Goal: Find specific page/section: Find specific page/section

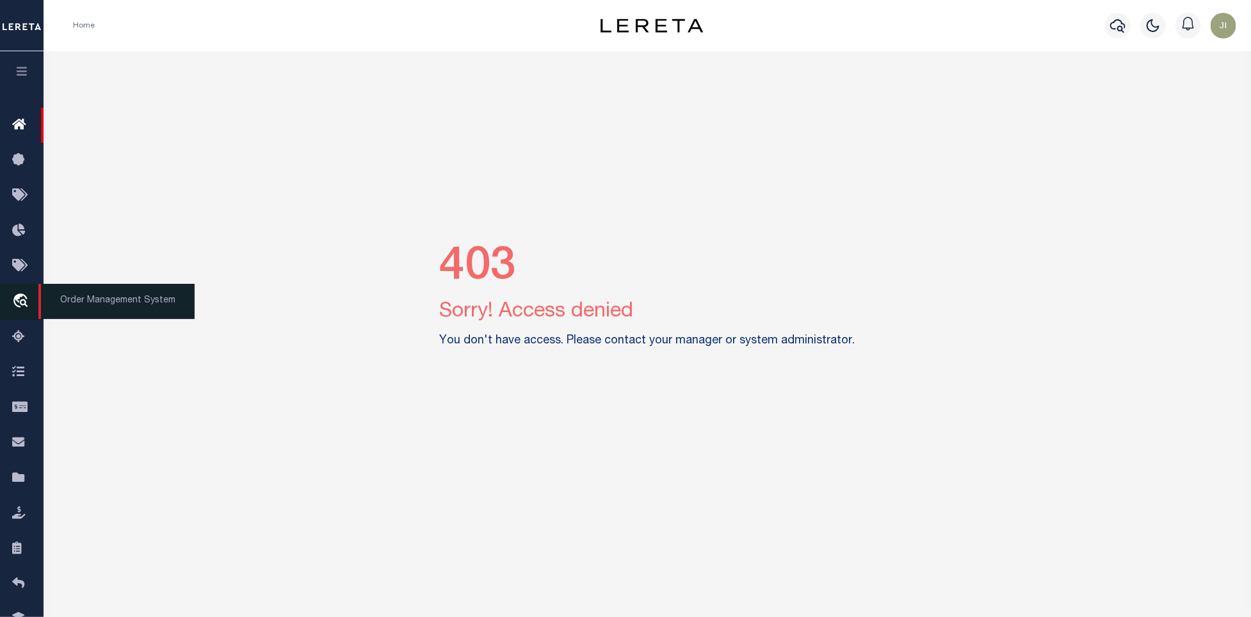
click at [15, 300] on icon "travel_explore" at bounding box center [22, 301] width 20 height 17
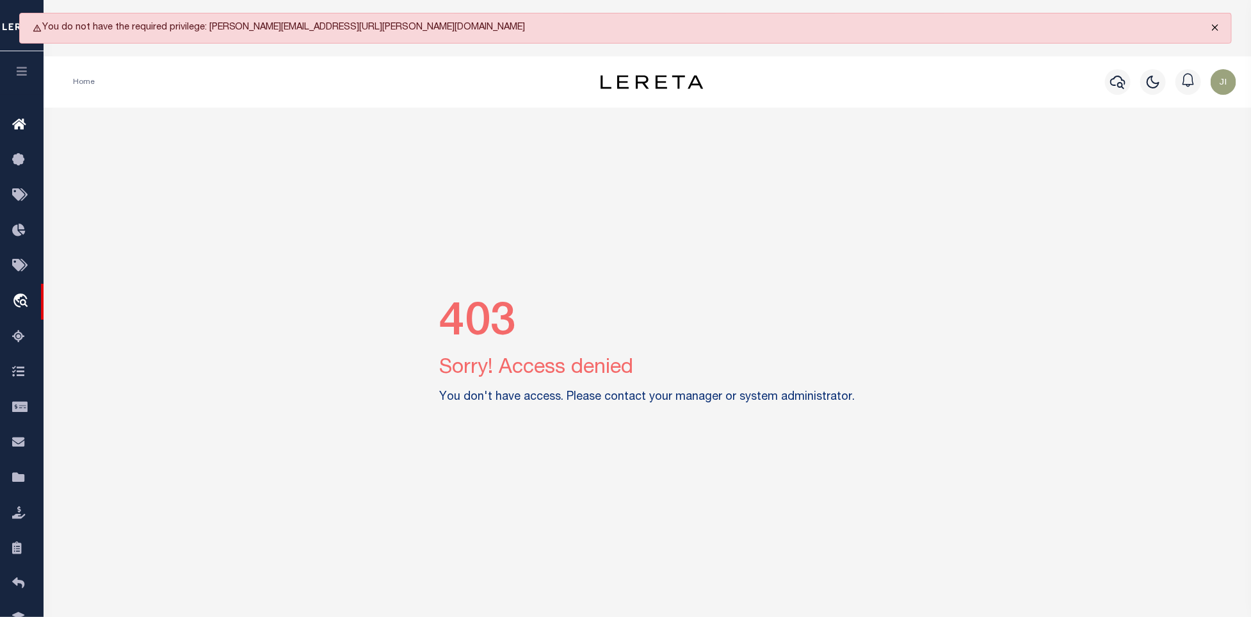
click at [1215, 29] on button "Close" at bounding box center [1215, 27] width 32 height 28
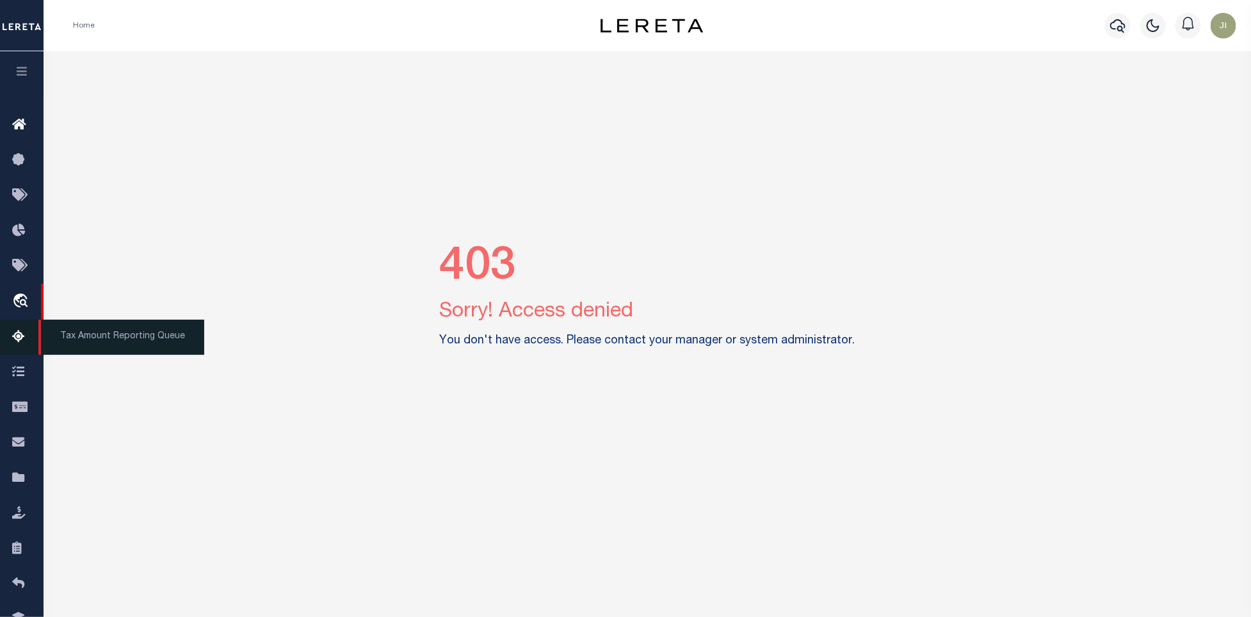
click at [21, 339] on icon at bounding box center [22, 337] width 20 height 16
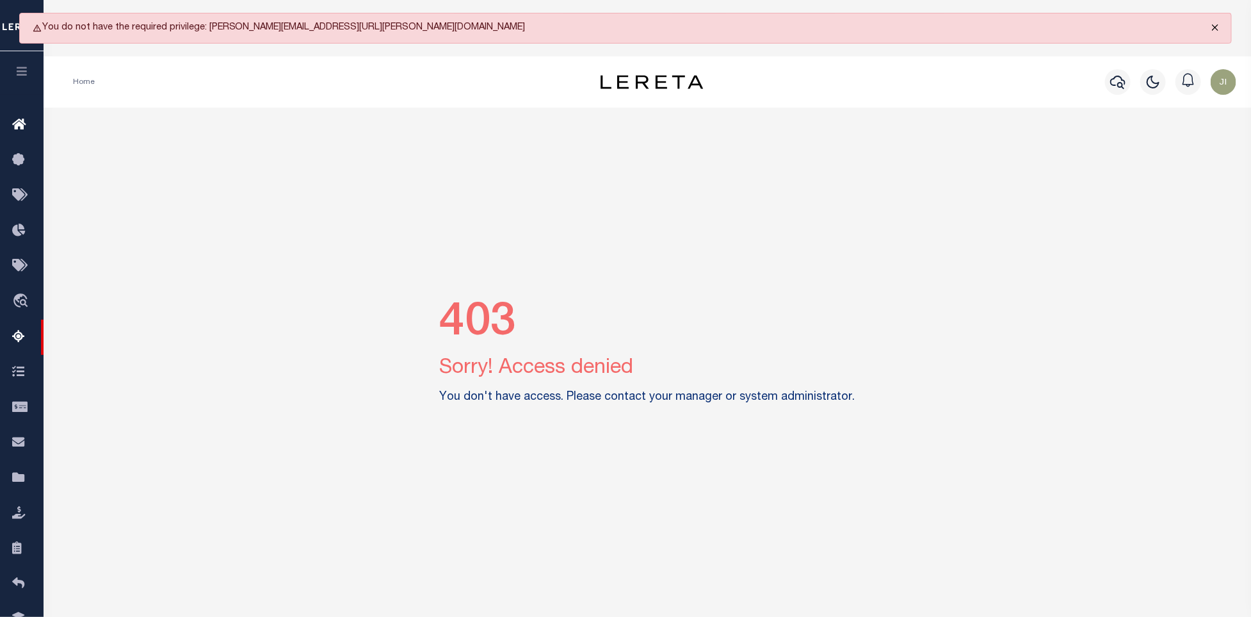
click at [1214, 29] on button "Close" at bounding box center [1215, 27] width 32 height 28
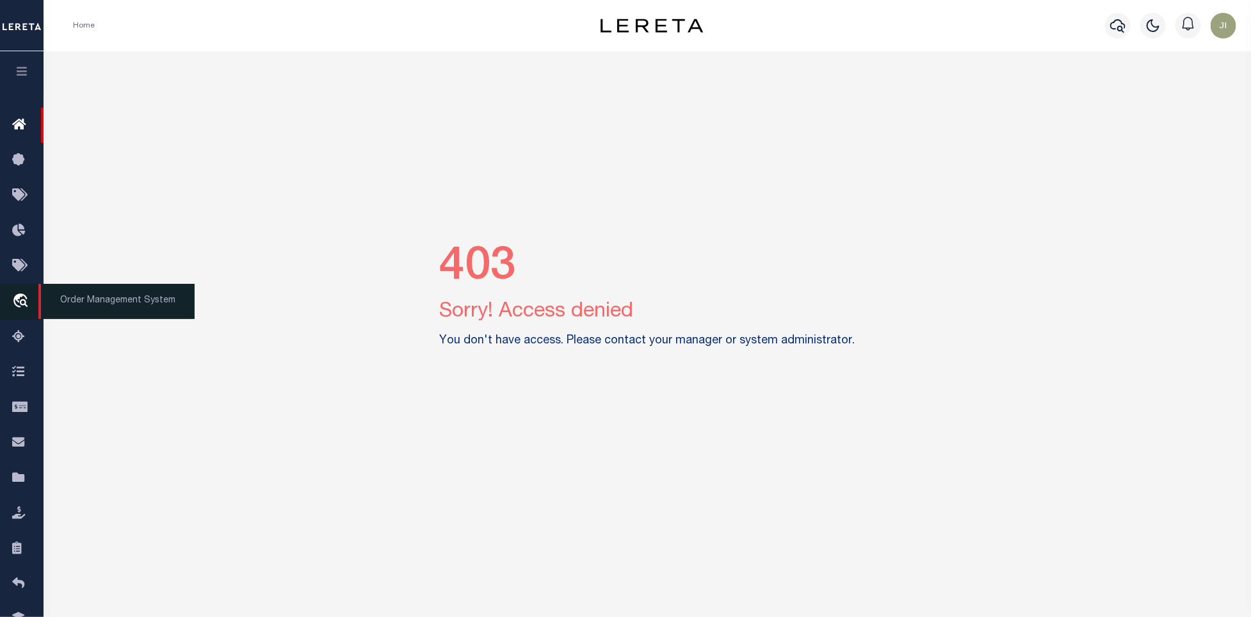
click at [10, 307] on link "travel_explore Order Management System" at bounding box center [22, 302] width 44 height 36
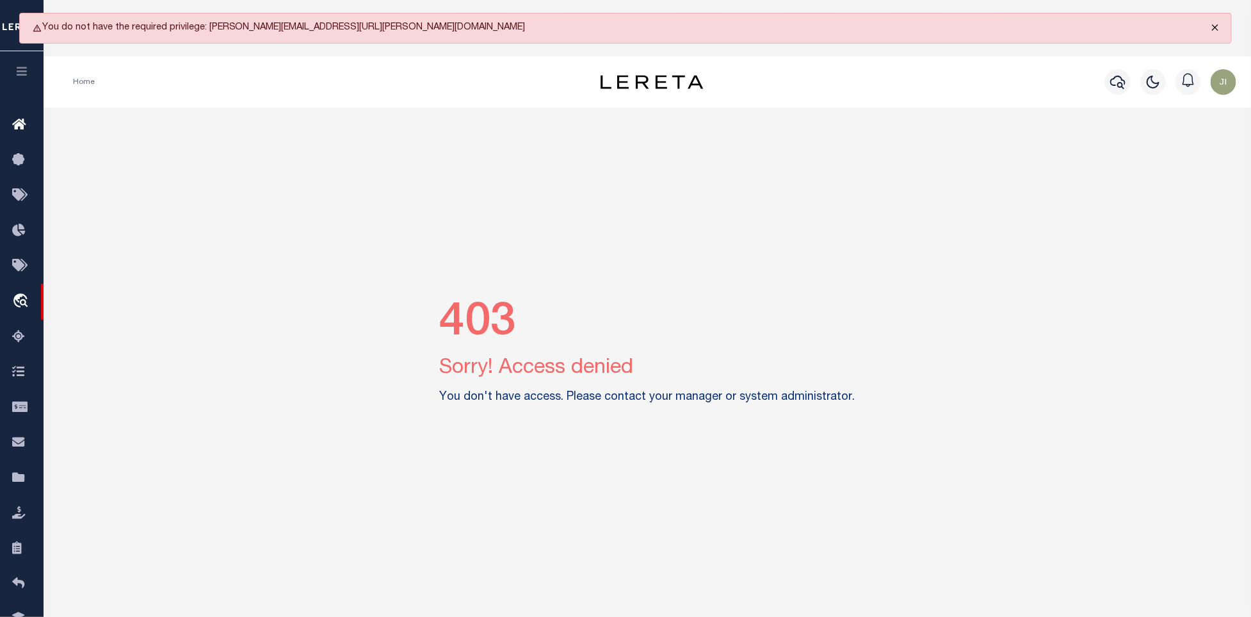
click at [1217, 25] on button "Close" at bounding box center [1215, 27] width 32 height 28
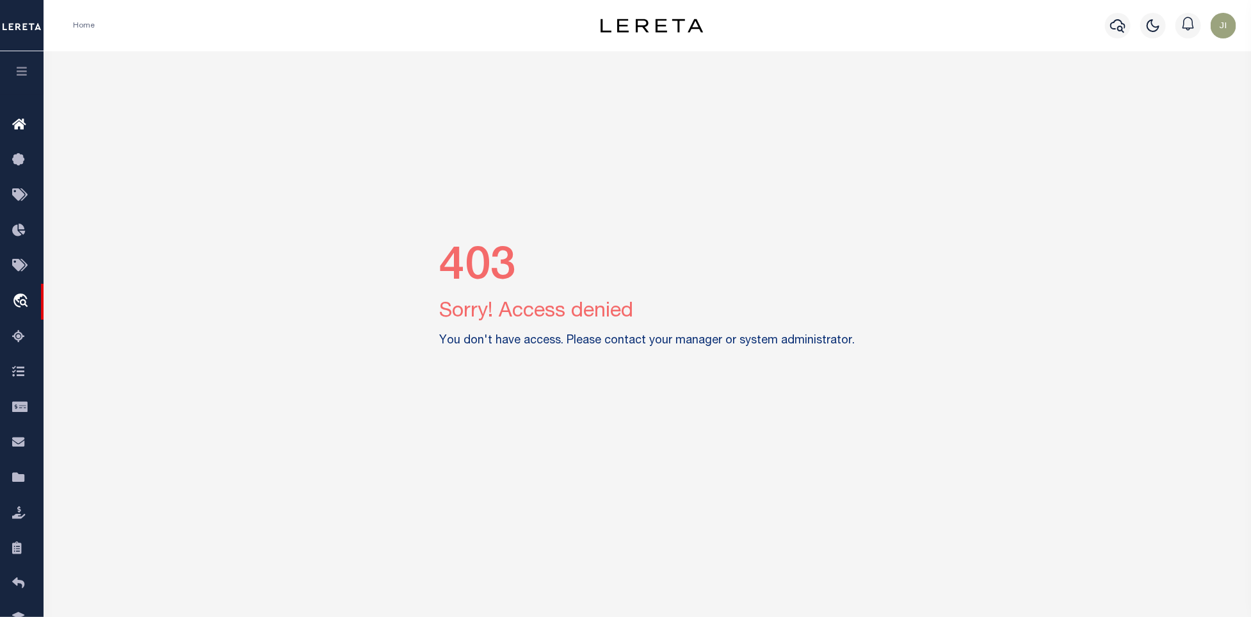
click at [555, 183] on div "403 Sorry! Access denied You don't have access. Please contact your manager or …" at bounding box center [648, 297] width 1198 height 493
click at [840, 141] on div "403 Sorry! Access denied You don't have access. Please contact your manager or …" at bounding box center [648, 297] width 1198 height 493
